Goal: Task Accomplishment & Management: Complete application form

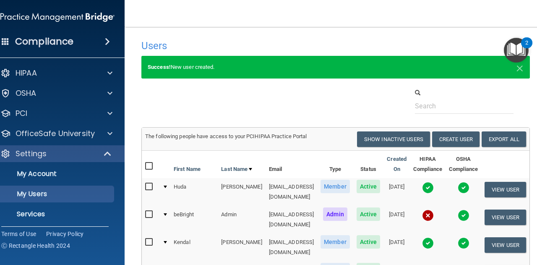
select select "20"
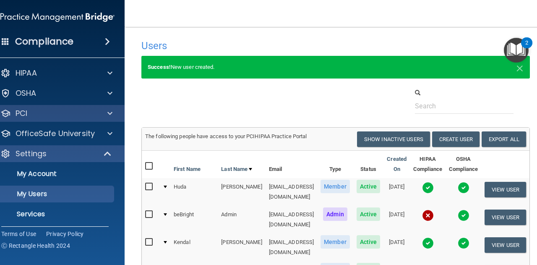
scroll to position [23, 0]
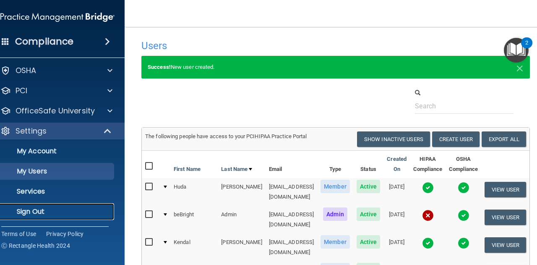
click at [61, 208] on p "Sign Out" at bounding box center [53, 211] width 115 height 8
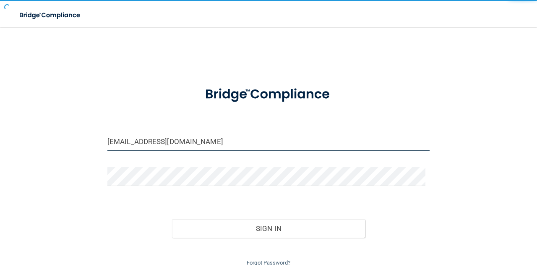
click at [159, 136] on input "[EMAIL_ADDRESS][DOMAIN_NAME]" at bounding box center [268, 141] width 322 height 19
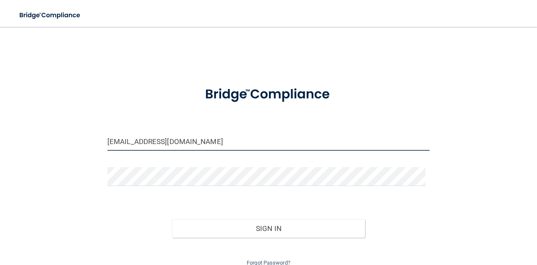
click at [159, 136] on input "[EMAIL_ADDRESS][DOMAIN_NAME]" at bounding box center [268, 141] width 322 height 19
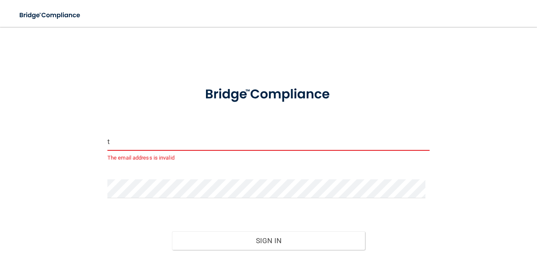
type input "[EMAIL_ADDRESS][DOMAIN_NAME]"
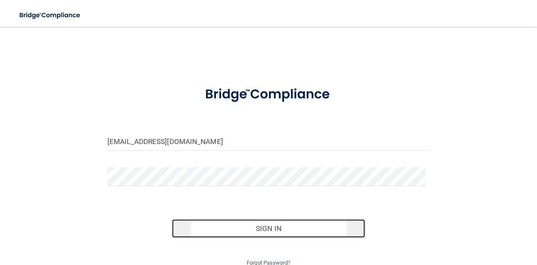
click at [224, 229] on button "Sign In" at bounding box center [268, 228] width 193 height 18
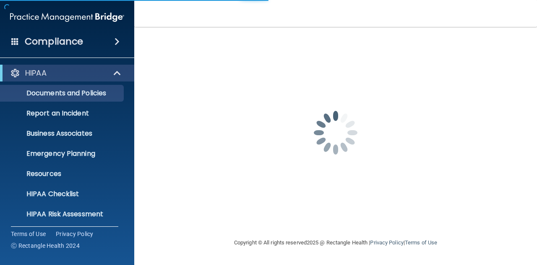
scroll to position [83, 0]
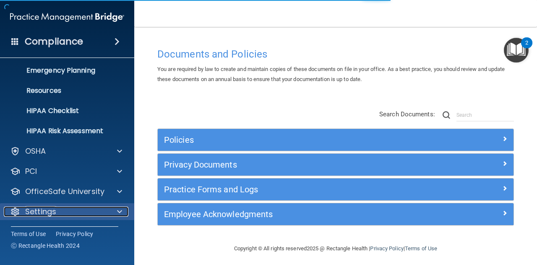
click at [122, 211] on div at bounding box center [118, 211] width 21 height 10
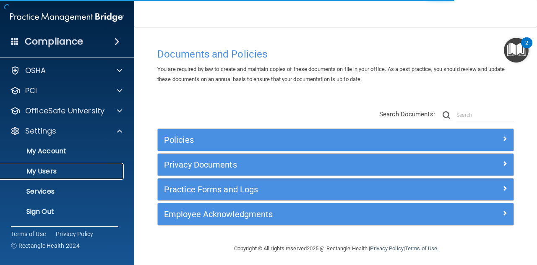
click at [81, 169] on p "My Users" at bounding box center [62, 171] width 115 height 8
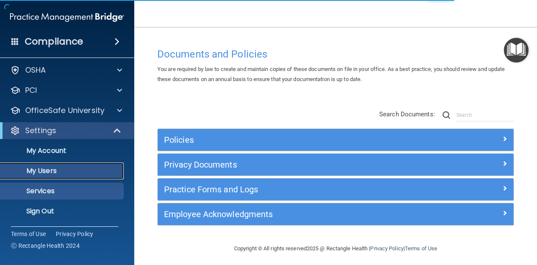
scroll to position [23, 0]
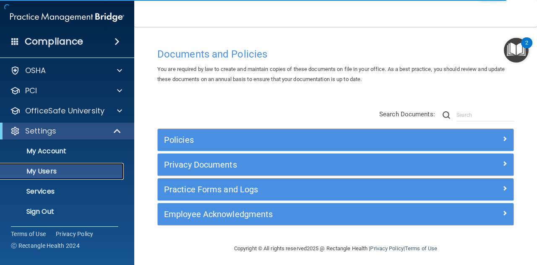
select select "20"
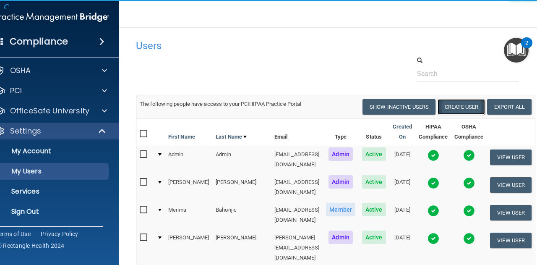
click at [459, 106] on button "Create User" at bounding box center [460, 107] width 47 height 16
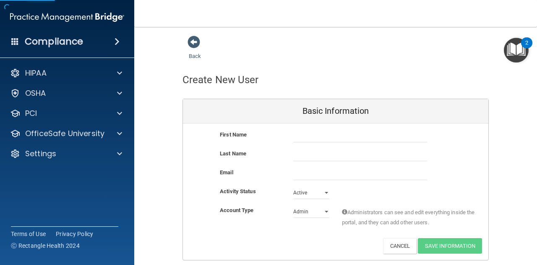
click at [401, 129] on div "First Name Last Name Email Activity Status Active Active Inactive Account Type …" at bounding box center [335, 191] width 305 height 136
click at [398, 135] on input "text" at bounding box center [360, 136] width 134 height 13
type input "Makayla"
type input "[PERSON_NAME]"
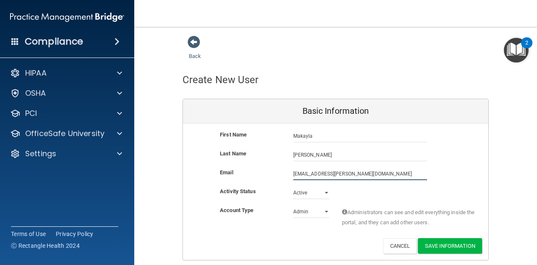
type input "[EMAIL_ADDRESS][PERSON_NAME][DOMAIN_NAME]"
click at [311, 213] on select "Admin Member" at bounding box center [311, 211] width 36 height 13
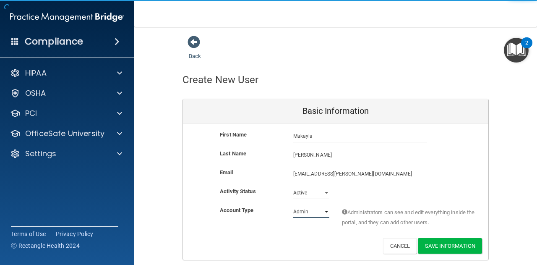
click at [293, 205] on select "Admin Member" at bounding box center [311, 211] width 36 height 13
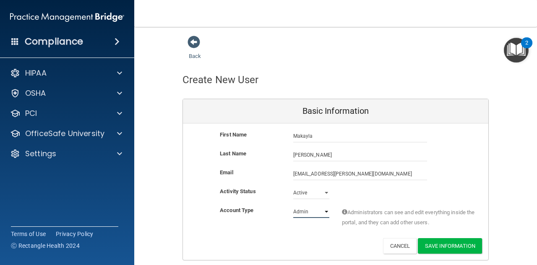
click at [304, 207] on select "Admin Member" at bounding box center [311, 211] width 36 height 13
select select "practice_member"
click at [293, 205] on select "Admin Member" at bounding box center [311, 211] width 36 height 13
click at [439, 239] on button "Save Information" at bounding box center [450, 246] width 64 height 16
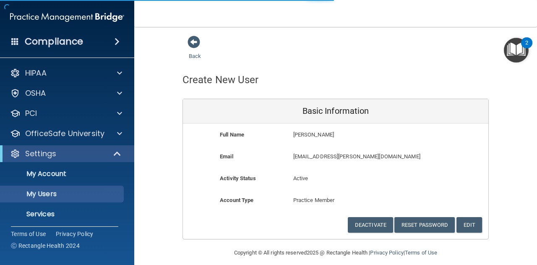
select select "20"
